Goal: Transaction & Acquisition: Purchase product/service

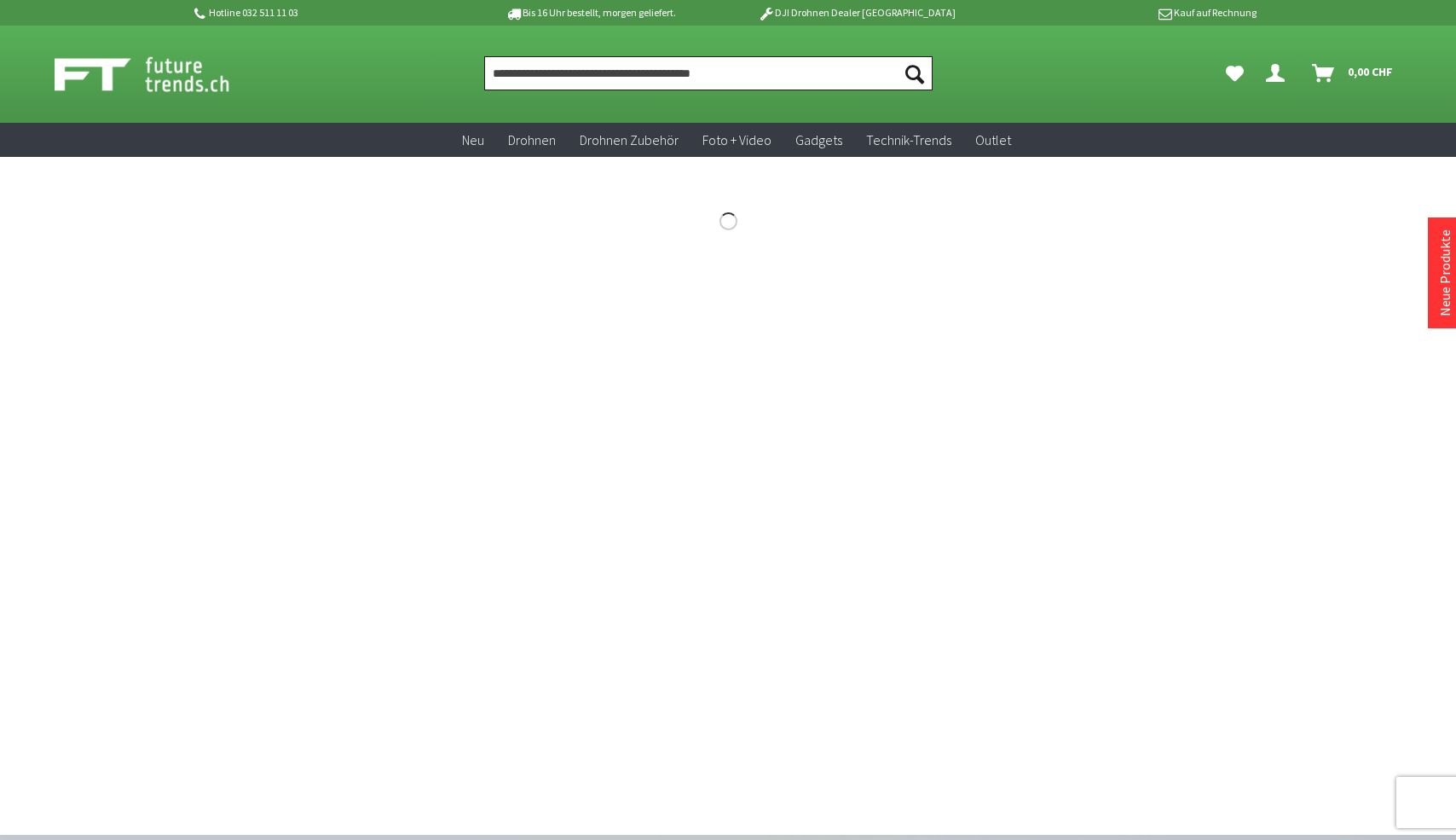
click at [566, 72] on input "Produkt, Marke, Kategorie, EAN, Artikelnummer…" at bounding box center [708, 73] width 448 height 34
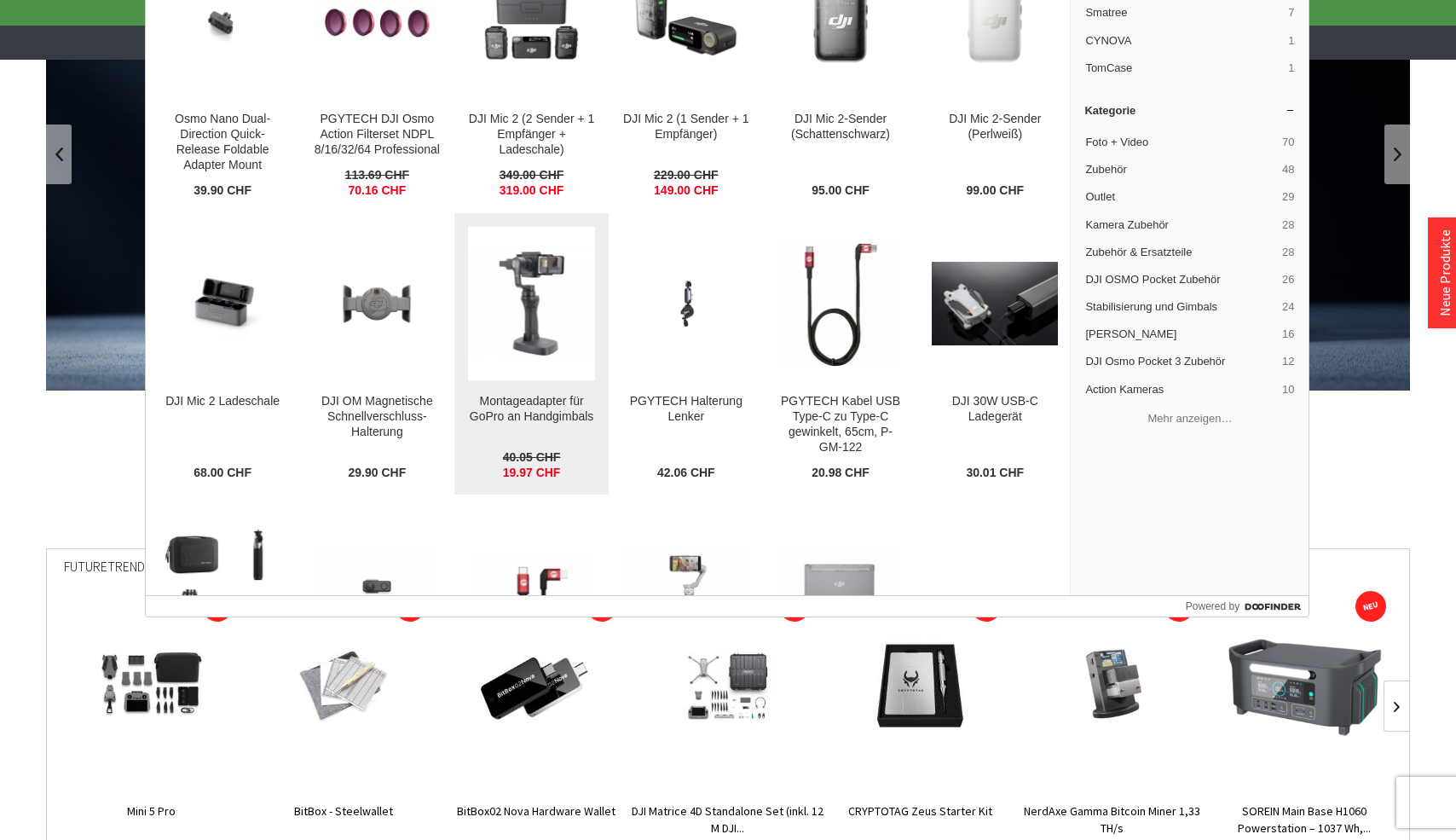
scroll to position [3341, 0]
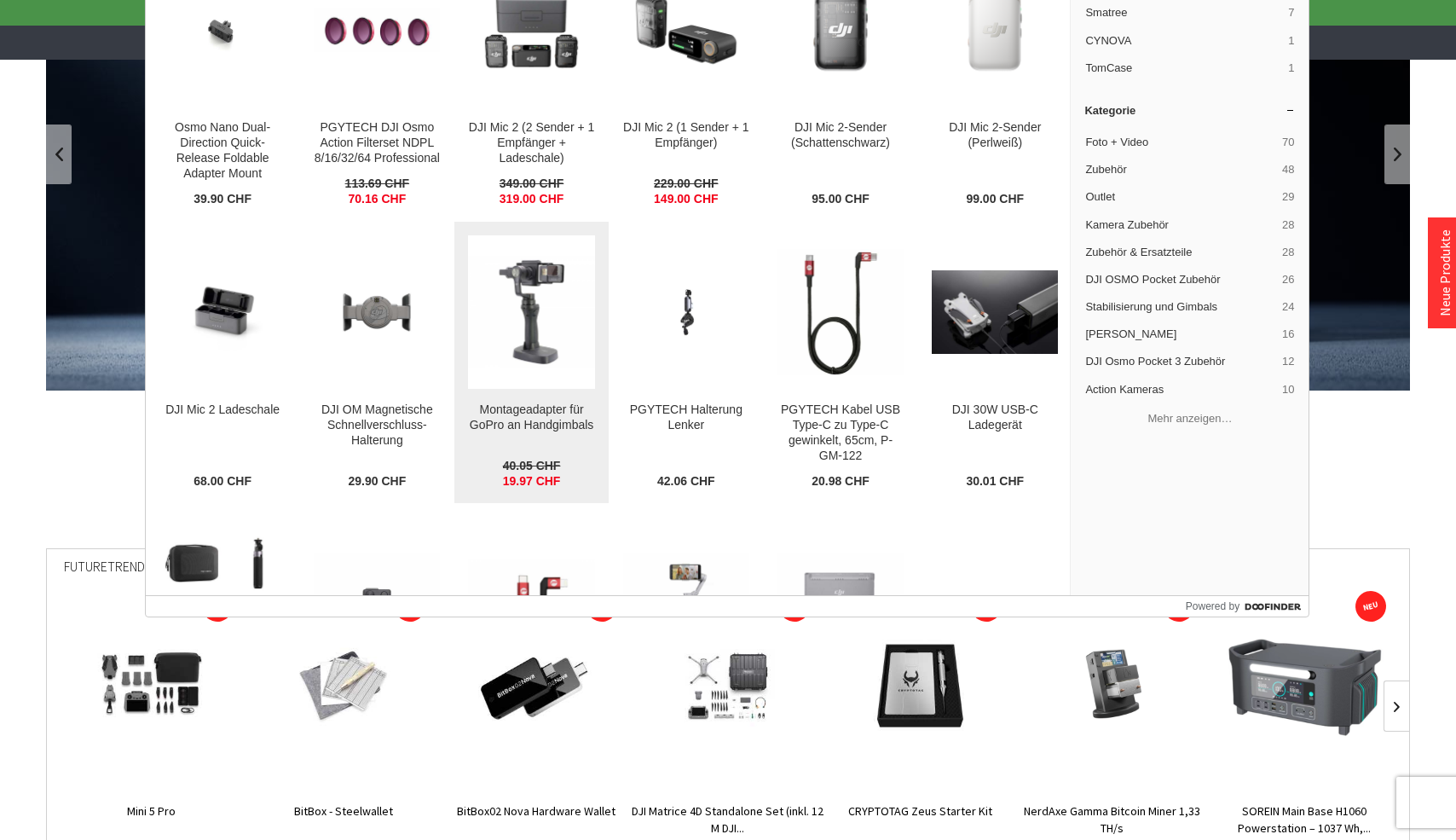
type input "********"
click at [552, 337] on img at bounding box center [531, 312] width 127 height 113
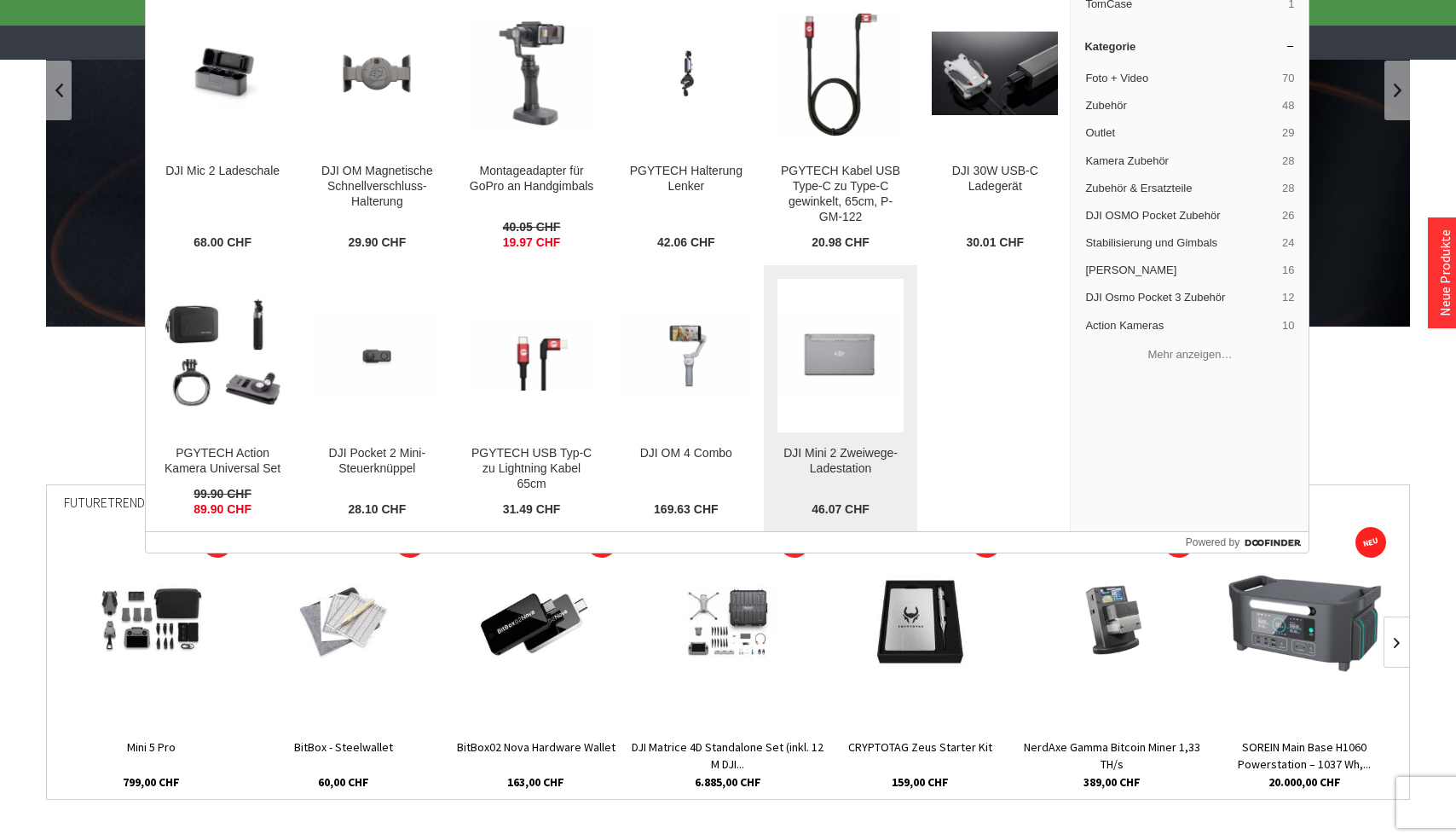
scroll to position [262, 0]
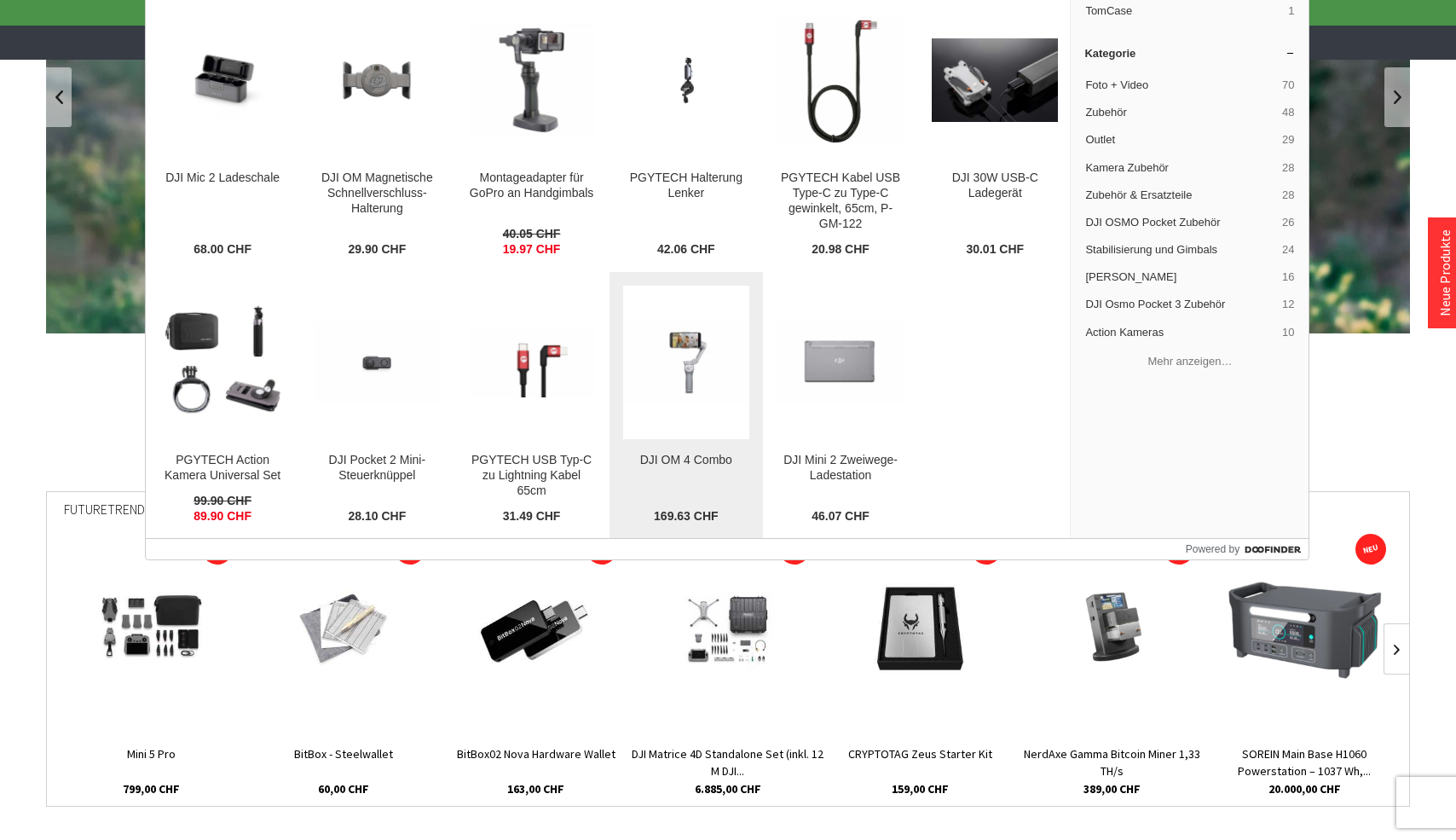
click at [697, 387] on img at bounding box center [686, 363] width 127 height 85
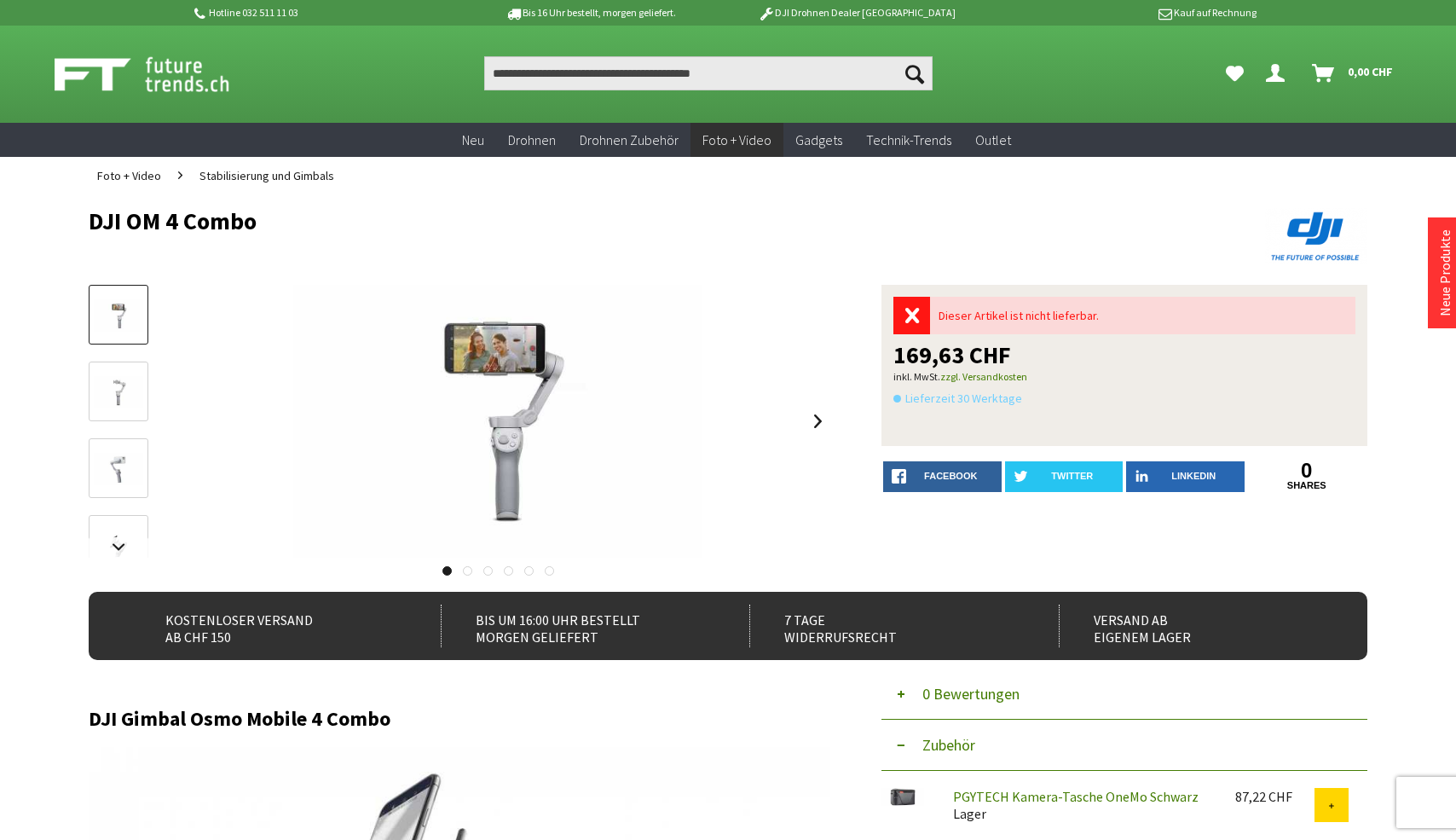
click at [127, 394] on img at bounding box center [118, 393] width 49 height 34
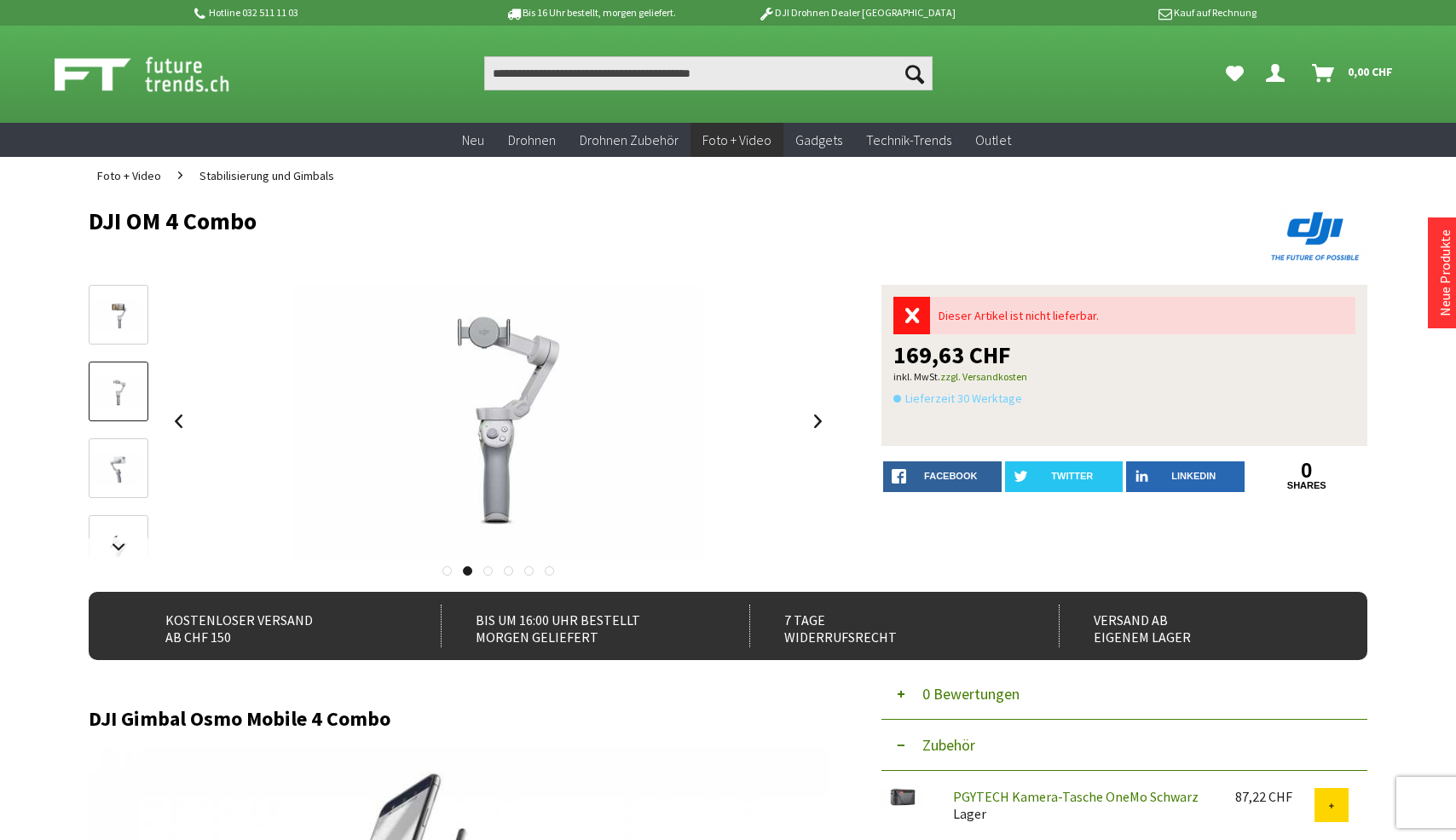
click at [116, 463] on img at bounding box center [118, 469] width 49 height 34
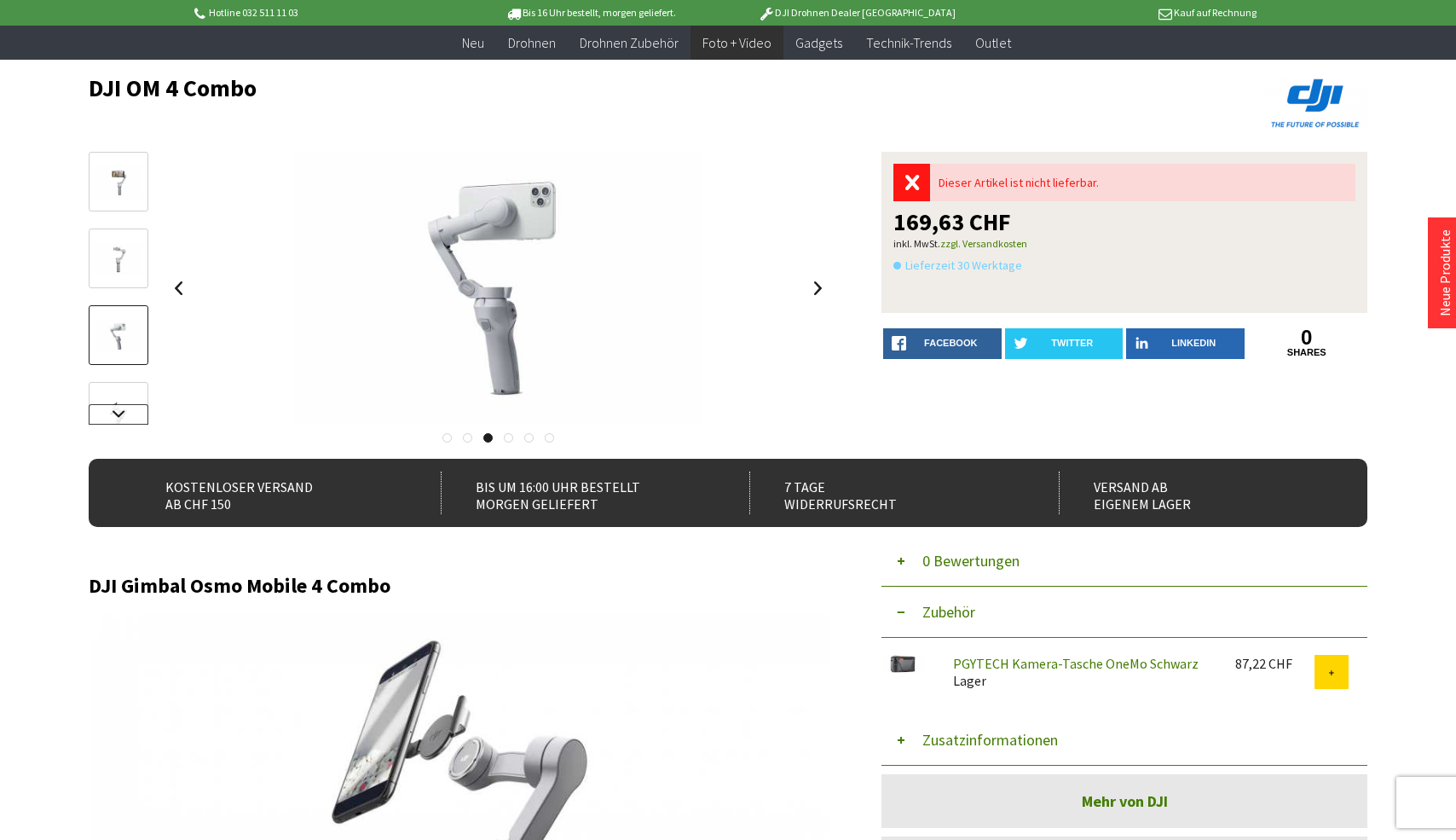
scroll to position [99, 1]
click at [118, 406] on link at bounding box center [118, 415] width 60 height 20
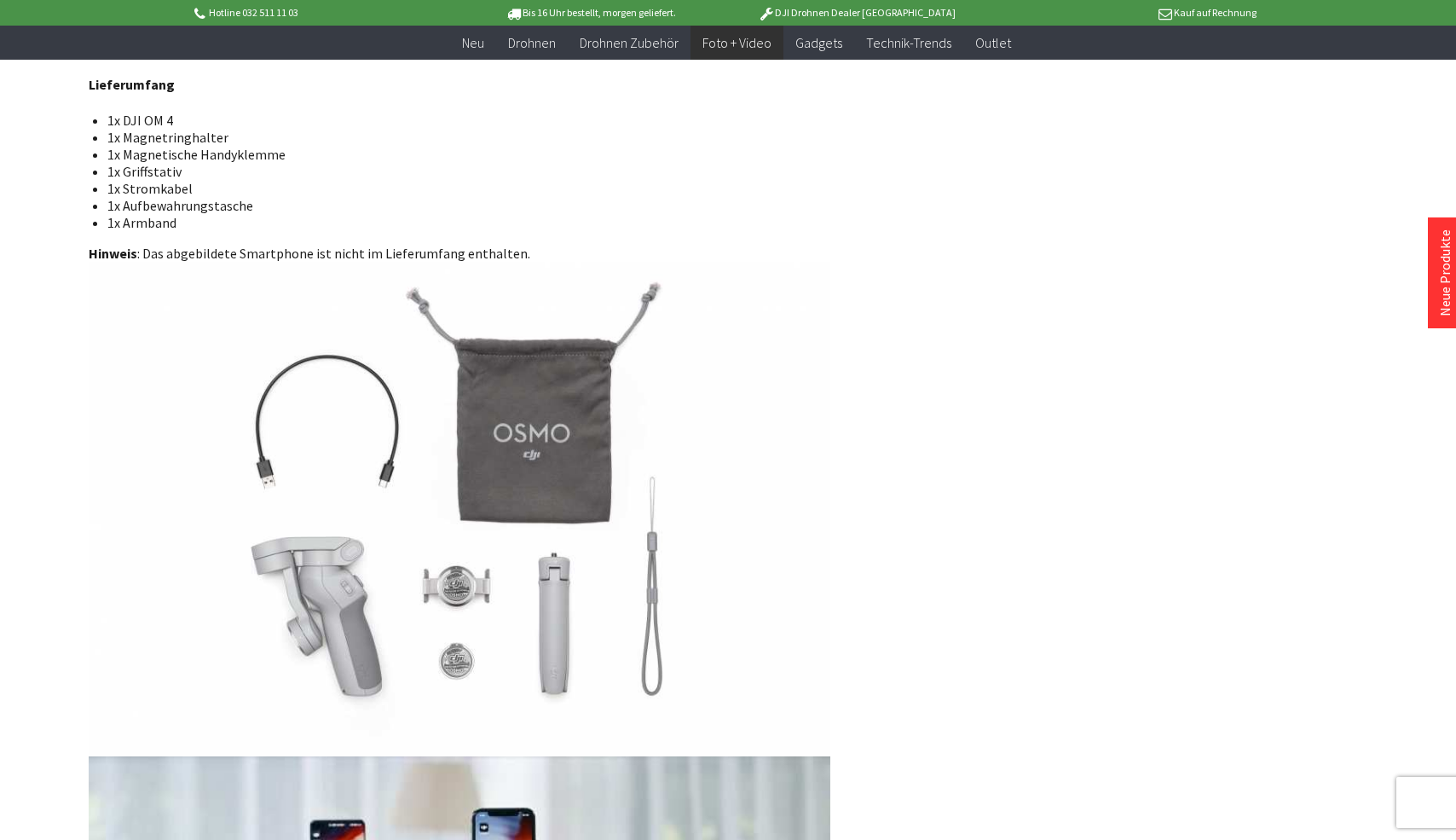
scroll to position [2966, 0]
click at [448, 645] on img at bounding box center [459, 510] width 741 height 495
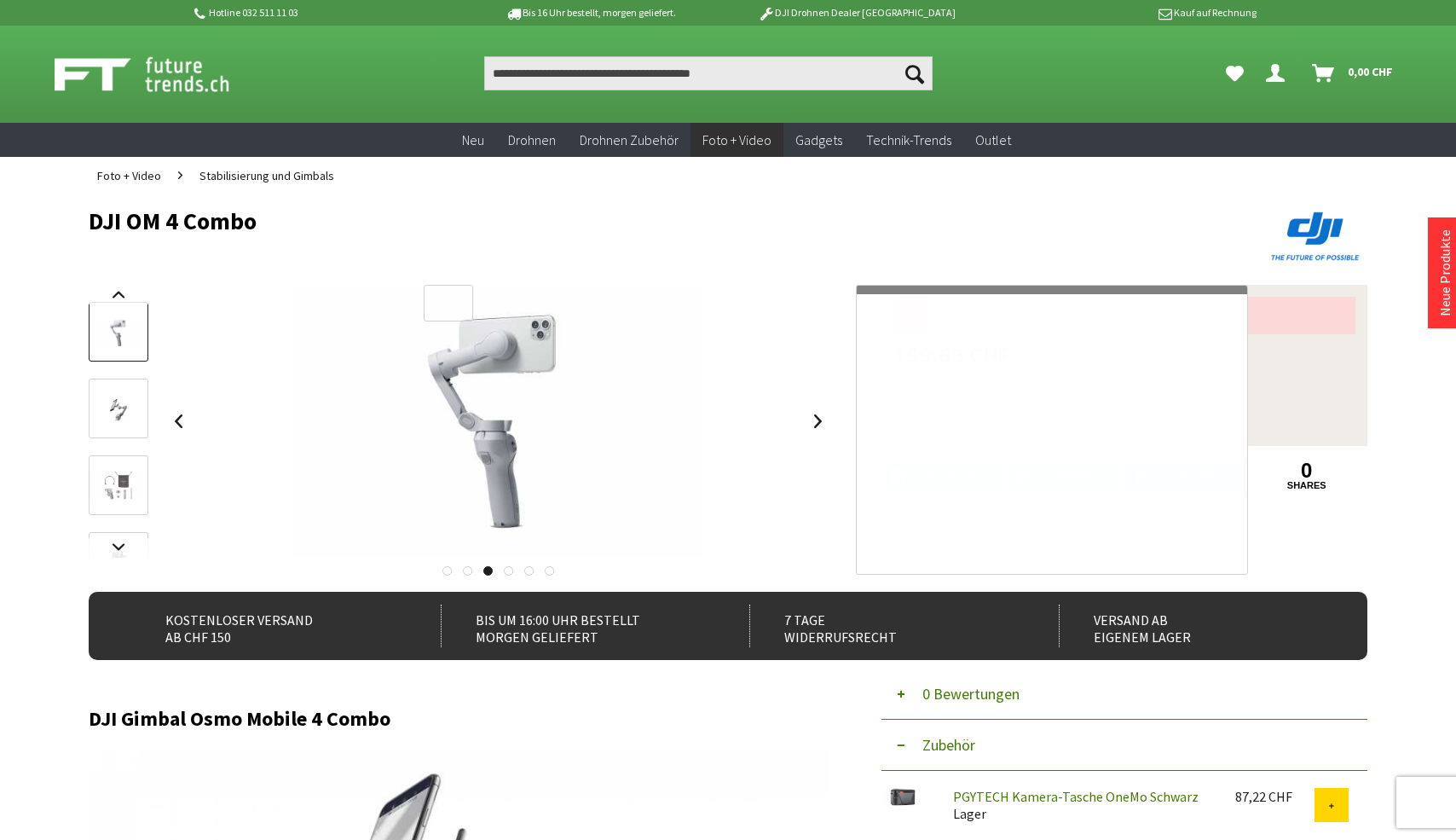
scroll to position [0, 0]
